Goal: Task Accomplishment & Management: Manage account settings

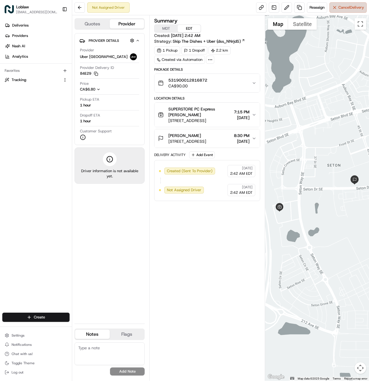
click at [355, 9] on span "Cancel Delivery" at bounding box center [351, 7] width 26 height 5
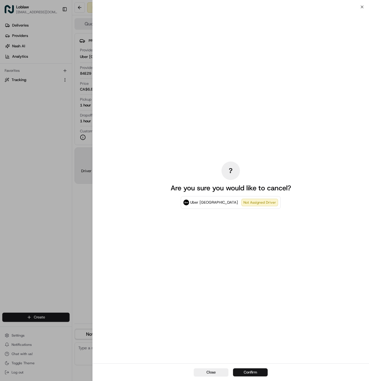
click at [250, 373] on button "Confirm" at bounding box center [250, 372] width 35 height 8
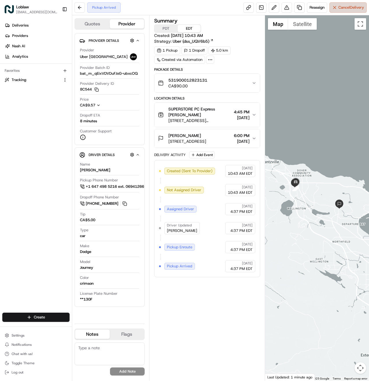
click at [349, 8] on span "Cancel Delivery" at bounding box center [351, 7] width 26 height 5
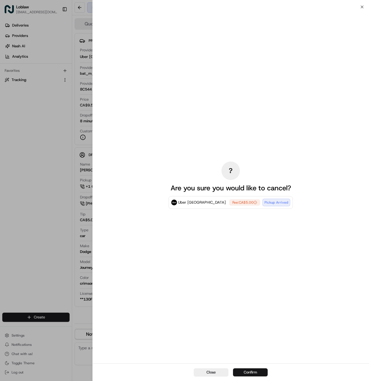
click at [246, 371] on button "Confirm" at bounding box center [250, 372] width 35 height 8
